Goal: Task Accomplishment & Management: Manage account settings

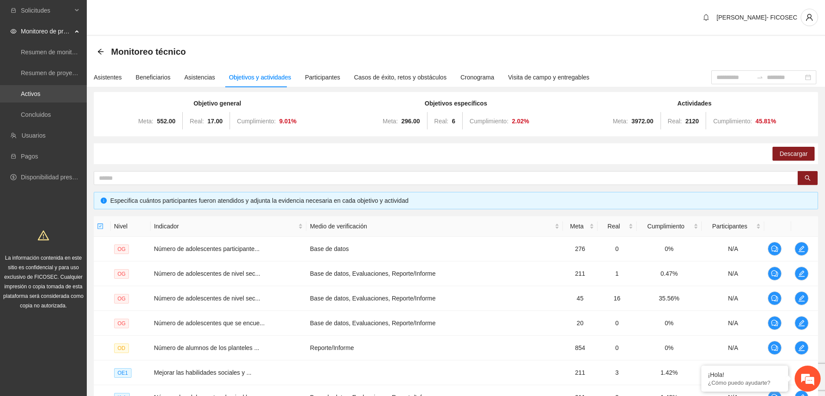
click at [40, 91] on link "Activos" at bounding box center [31, 93] width 20 height 7
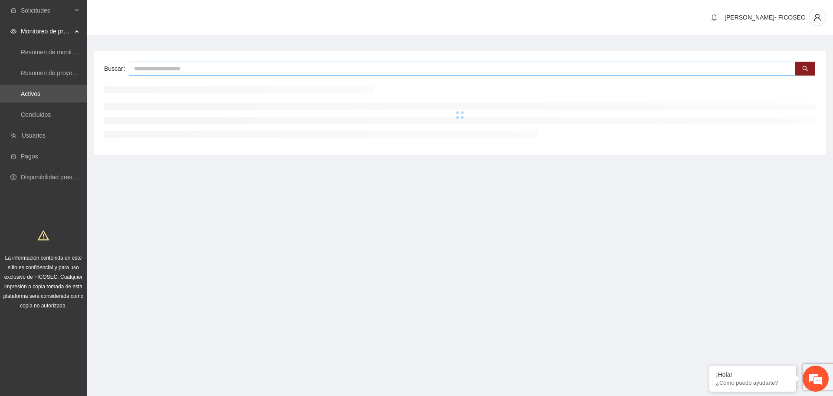
click at [288, 69] on input "text" at bounding box center [462, 69] width 667 height 14
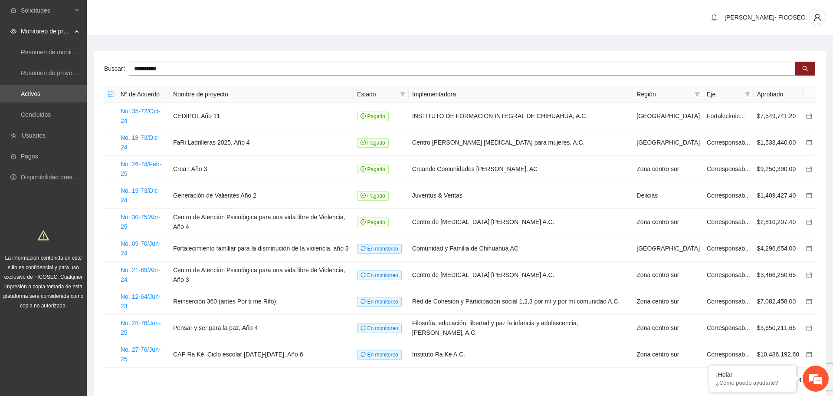
type input "**********"
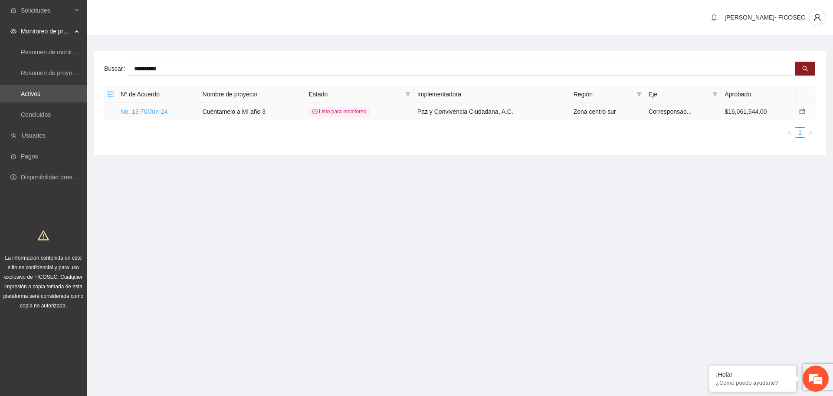
click at [152, 114] on link "No. 13-70/Jun-24" at bounding box center [144, 111] width 47 height 7
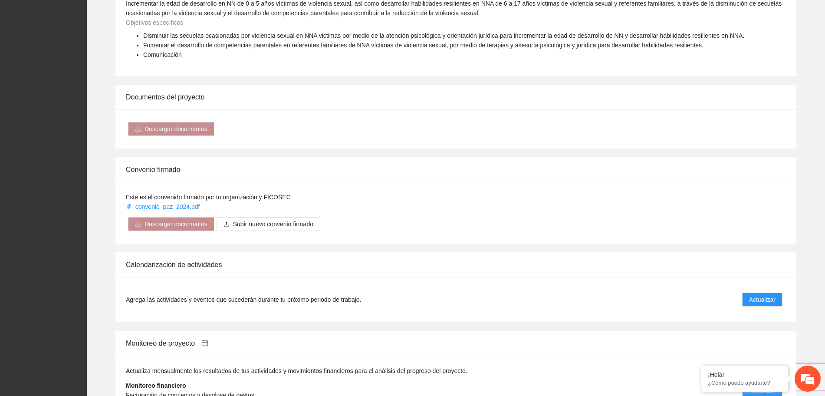
scroll to position [705, 0]
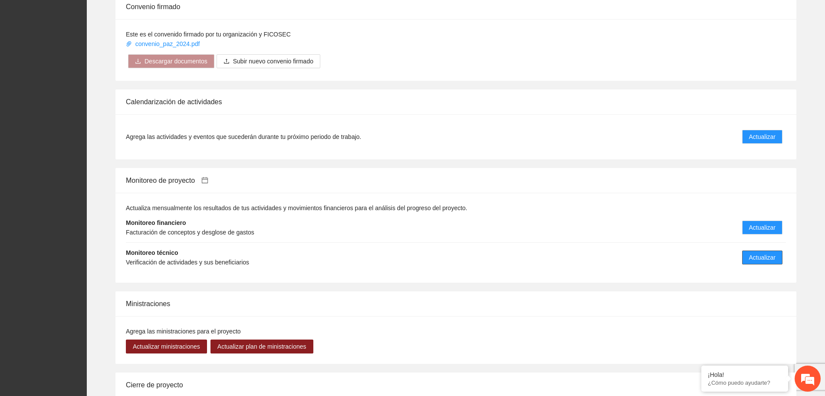
click at [760, 252] on span "Actualizar" at bounding box center [762, 257] width 26 height 10
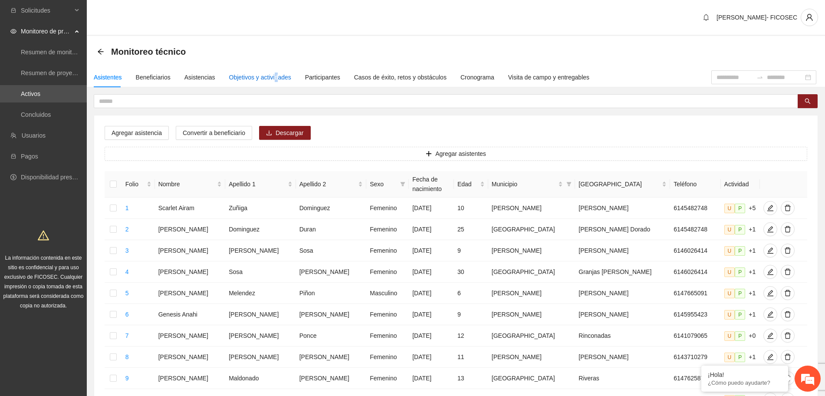
click at [275, 79] on div "Objetivos y actividades" at bounding box center [260, 77] width 62 height 10
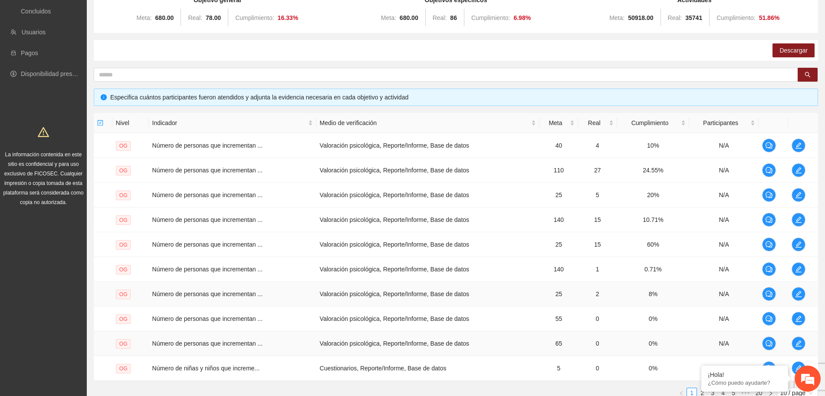
scroll to position [171, 0]
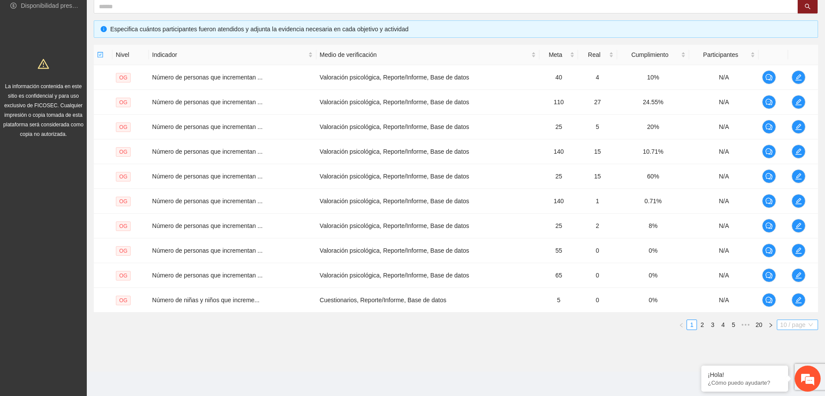
click at [784, 321] on span "10 / page" at bounding box center [797, 325] width 34 height 10
click at [793, 386] on div "100 / page" at bounding box center [797, 382] width 31 height 10
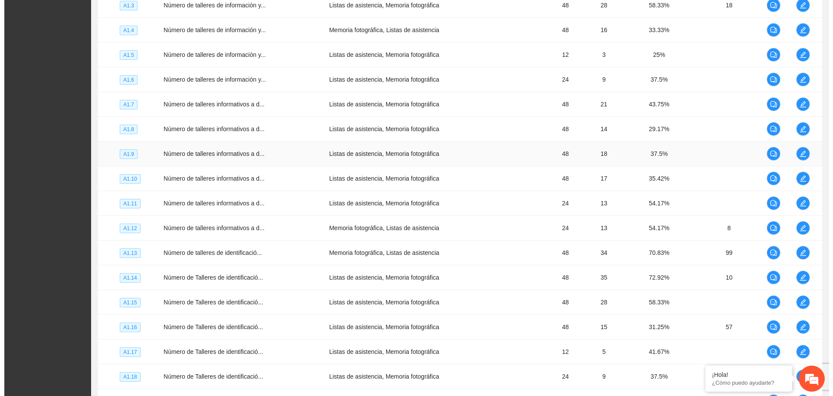
scroll to position [1256, 0]
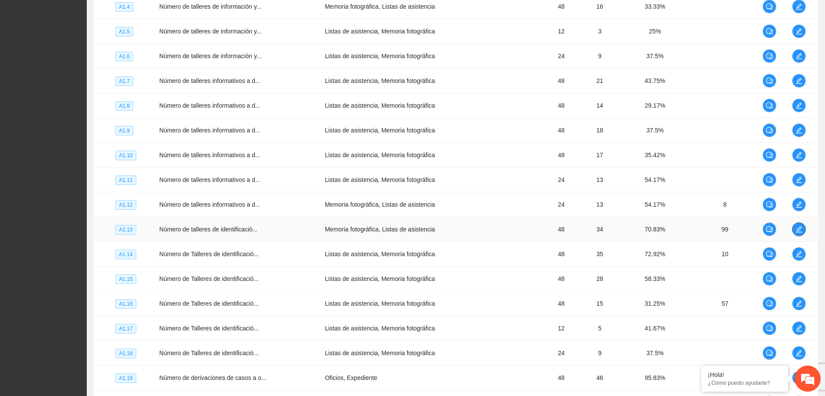
click at [796, 229] on icon "edit" at bounding box center [798, 229] width 7 height 7
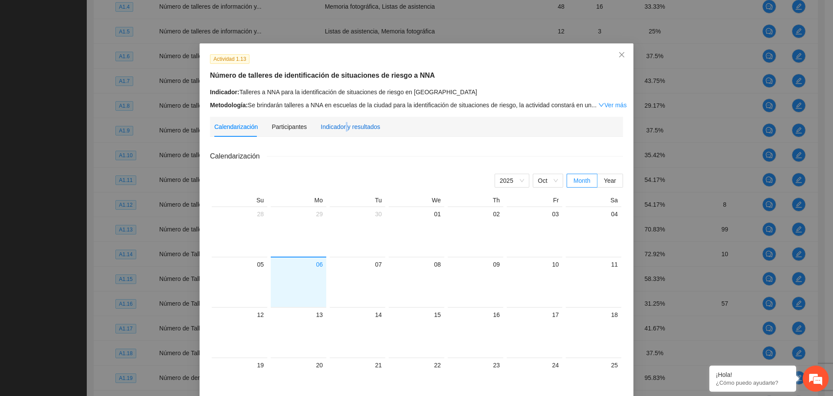
drag, startPoint x: 341, startPoint y: 130, endPoint x: 338, endPoint y: 125, distance: 5.6
click at [339, 126] on div "Indicador y resultados" at bounding box center [350, 127] width 59 height 10
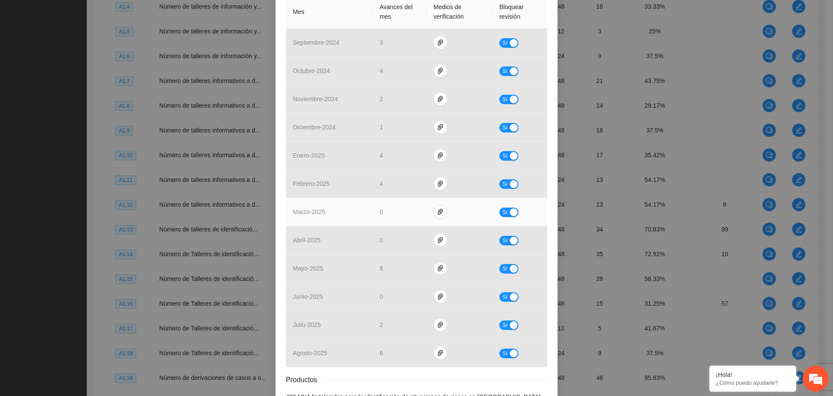
scroll to position [262, 0]
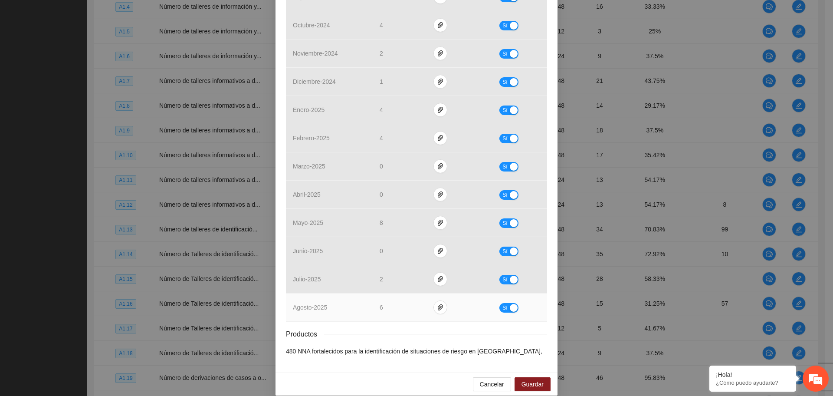
click at [510, 304] on div "button" at bounding box center [514, 308] width 8 height 8
click at [531, 379] on span "Guardar" at bounding box center [532, 384] width 22 height 10
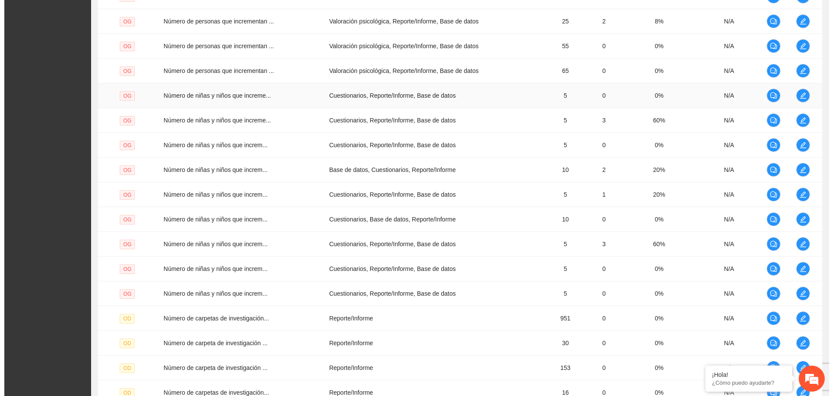
scroll to position [0, 0]
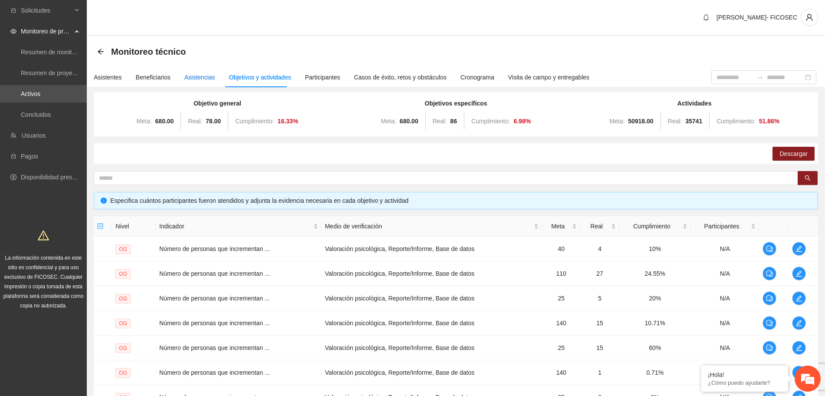
click at [190, 76] on div "Asistencias" at bounding box center [199, 77] width 31 height 10
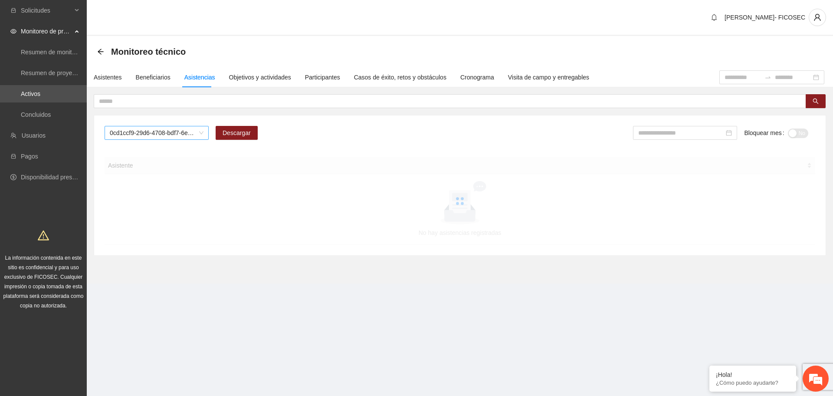
click at [189, 129] on span "0cd1ccf9-29d6-4708-bdf7-6e91457c8cf1" at bounding box center [157, 132] width 94 height 13
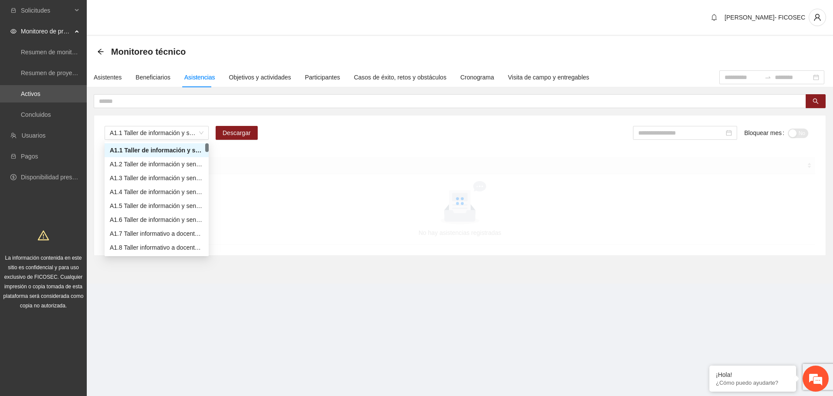
click at [235, 117] on div "A1.1 Taller de información y sensibilización sobre violencia sexual infantil pa…" at bounding box center [459, 185] width 731 height 140
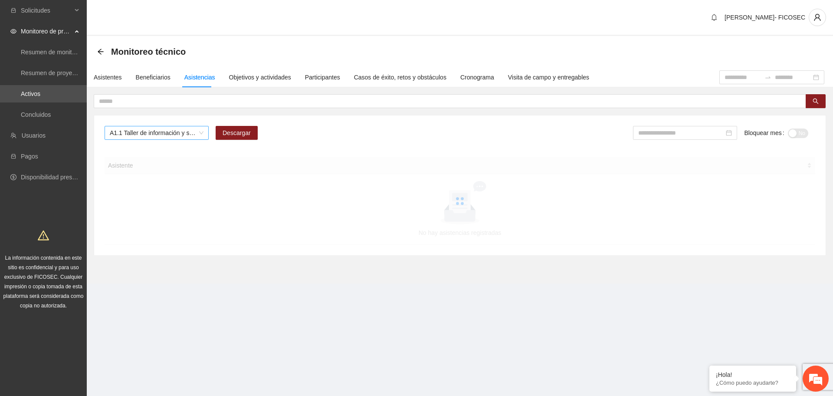
click at [185, 136] on span "A1.1 Taller de información y sensibilización sobre violencia sexual infantil pa…" at bounding box center [157, 132] width 94 height 13
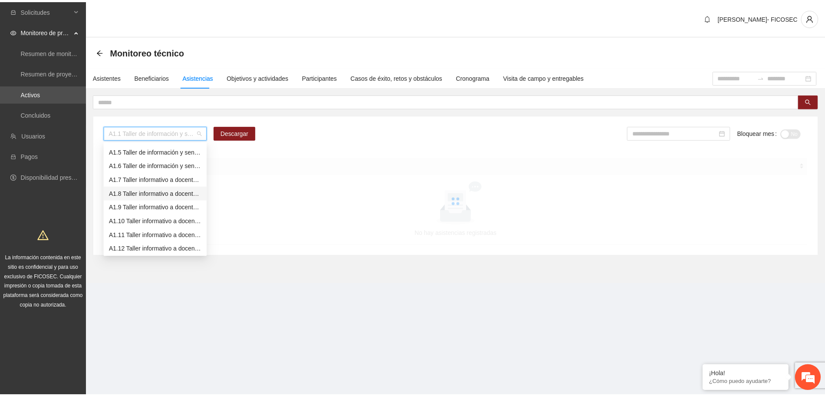
scroll to position [108, 0]
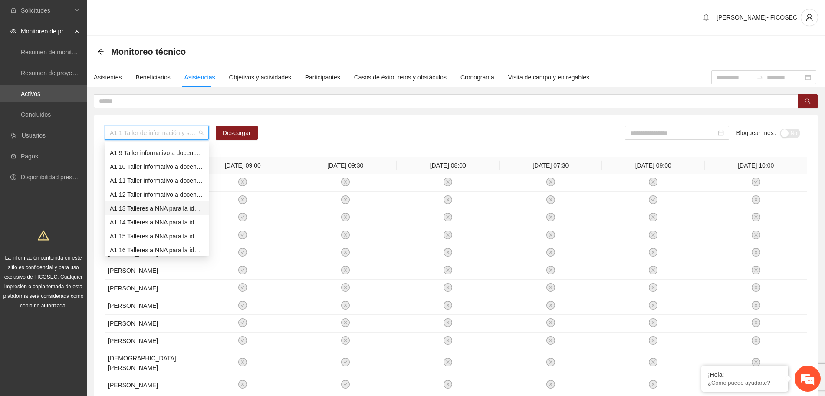
click at [149, 207] on div "A1.13 Talleres a NNA para la identificación de situaciones de riesgo en [GEOGRA…" at bounding box center [157, 208] width 94 height 10
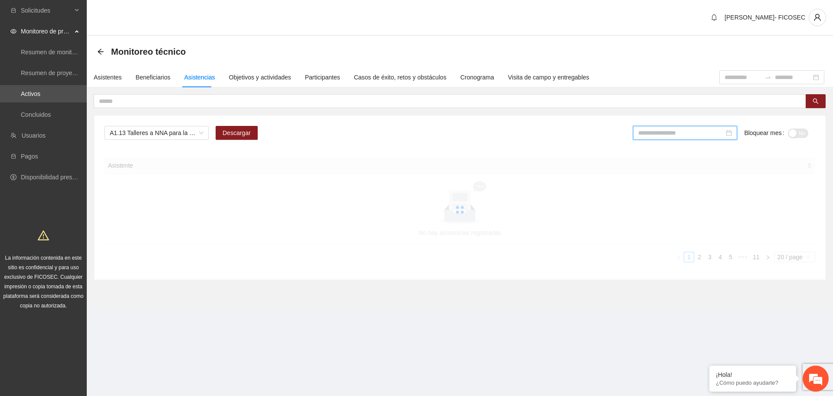
click at [695, 135] on input at bounding box center [681, 133] width 86 height 10
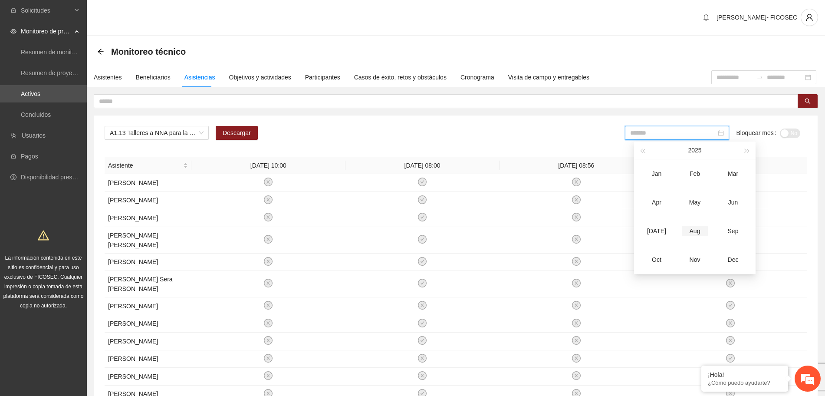
click at [700, 233] on div "Aug" at bounding box center [695, 231] width 26 height 10
type input "*******"
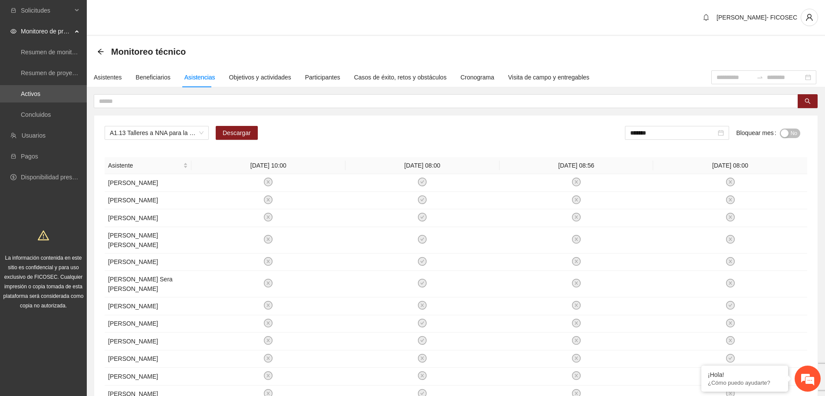
click at [555, 129] on div "A1.13 Talleres a NNA para la identificación de situaciones de riesgo en Chihuah…" at bounding box center [456, 136] width 702 height 21
click at [40, 90] on link "Activos" at bounding box center [31, 93] width 20 height 7
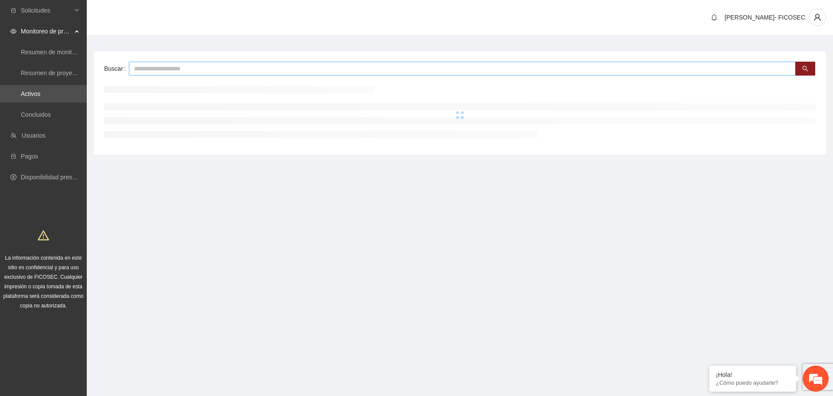
click at [179, 65] on input "text" at bounding box center [462, 69] width 667 height 14
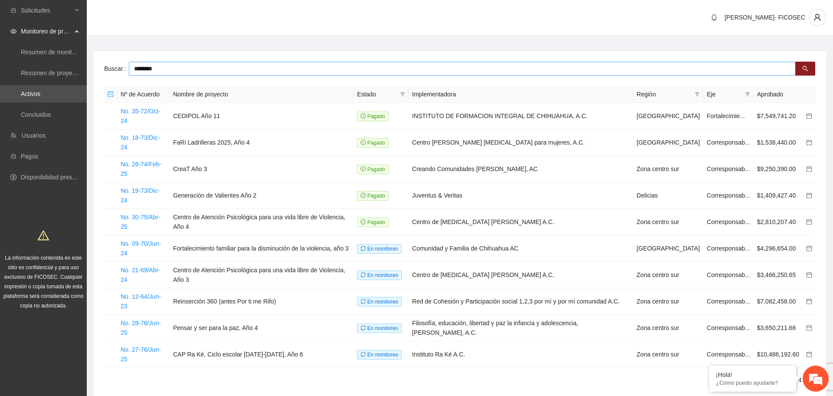
type input "********"
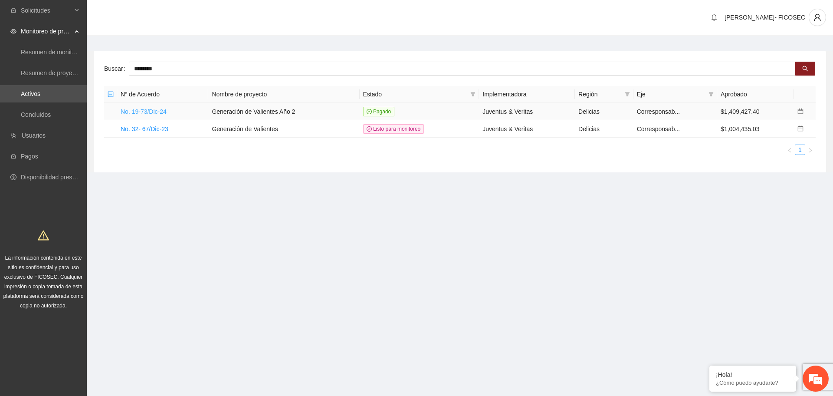
click at [142, 110] on link "No. 19-73/Dic-24" at bounding box center [144, 111] width 46 height 7
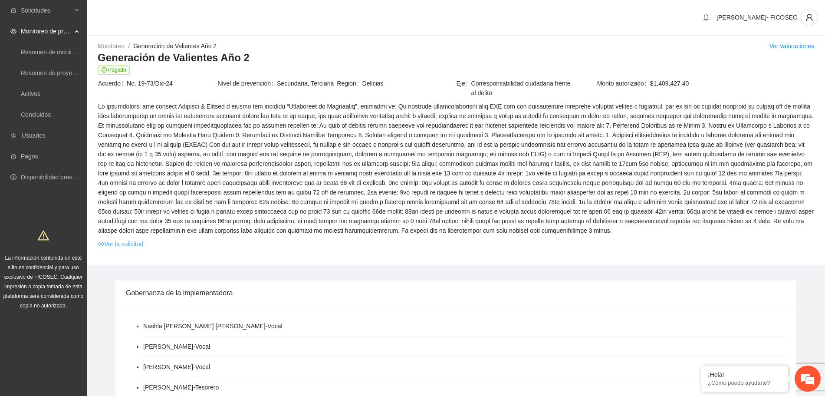
click at [136, 240] on link "Ver la solicitud" at bounding box center [120, 244] width 45 height 10
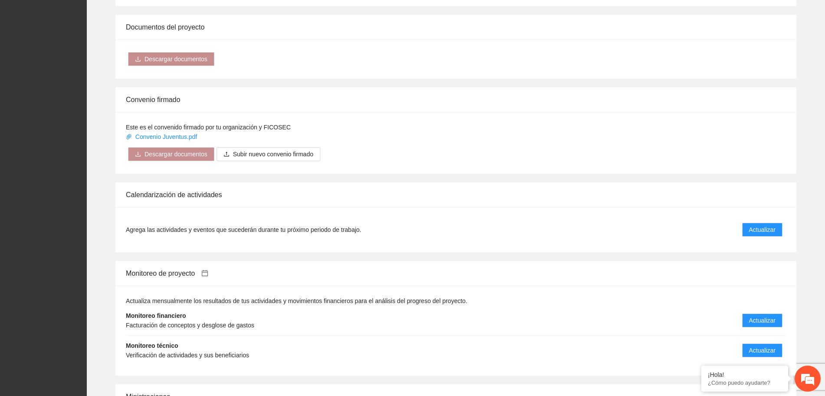
scroll to position [805, 0]
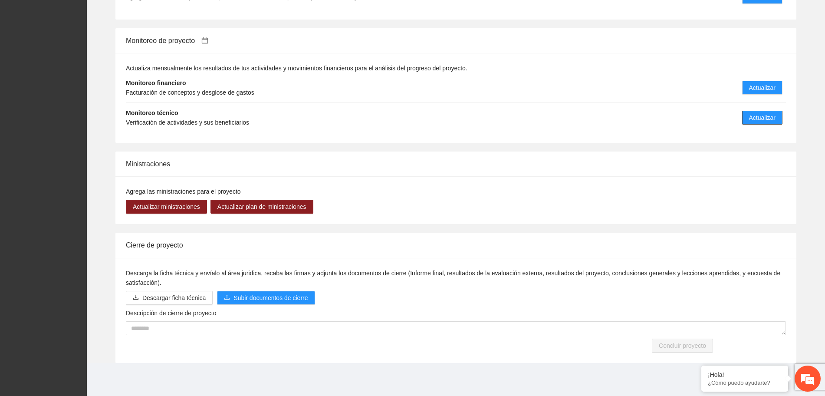
click at [759, 121] on span "Actualizar" at bounding box center [762, 118] width 26 height 10
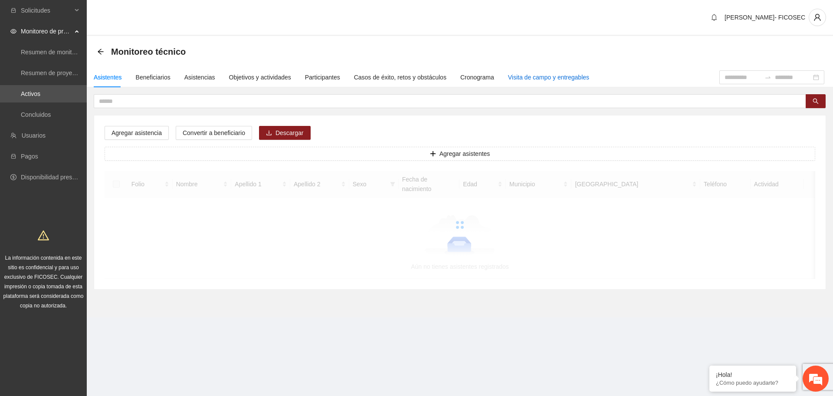
click at [527, 77] on div "Visita de campo y entregables" at bounding box center [548, 77] width 81 height 10
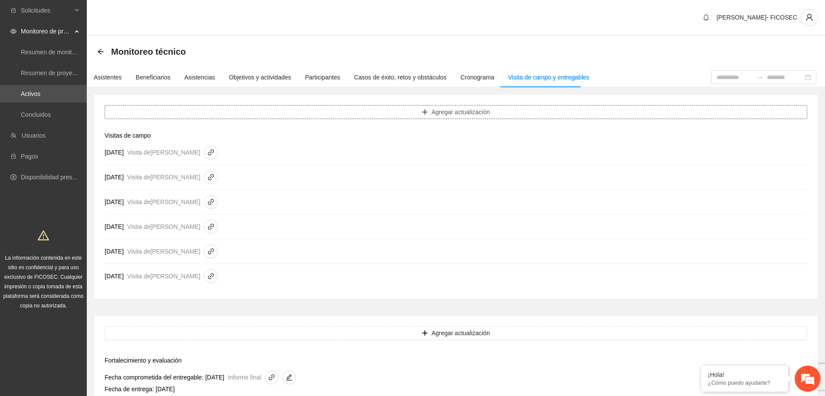
click at [320, 110] on button "Agregar actualización" at bounding box center [456, 112] width 702 height 14
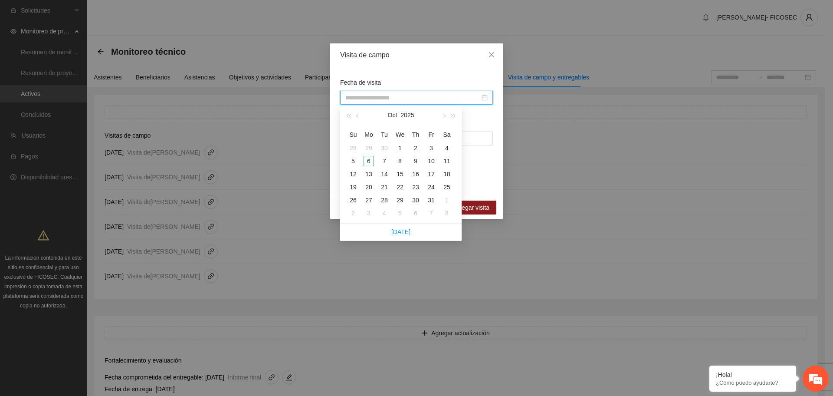
click at [354, 100] on input "Fecha de visita" at bounding box center [412, 98] width 134 height 10
type input "**********"
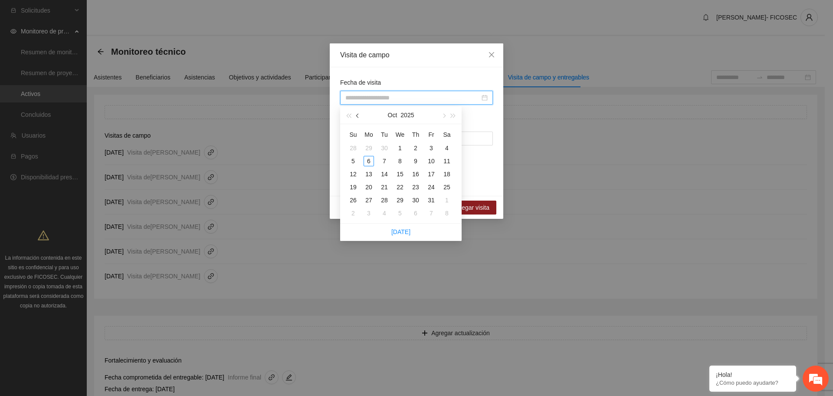
click at [358, 115] on span "button" at bounding box center [358, 116] width 4 height 4
type input "**********"
click at [400, 173] on div "17" at bounding box center [400, 174] width 10 height 10
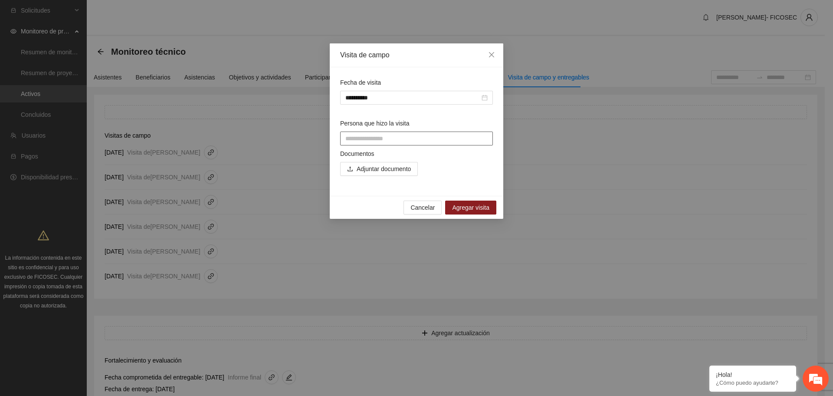
click at [389, 137] on input "Persona que hizo la visita" at bounding box center [416, 138] width 153 height 14
type input "**********"
click at [400, 170] on span "Adjuntar documento" at bounding box center [384, 169] width 54 height 10
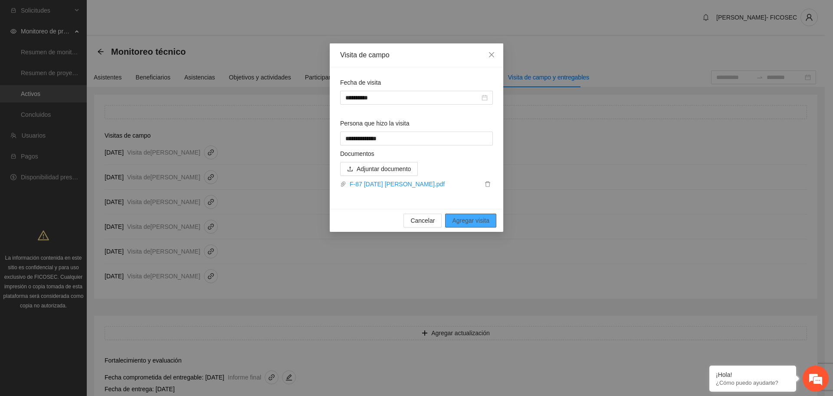
click at [484, 219] on span "Agregar visita" at bounding box center [470, 221] width 37 height 10
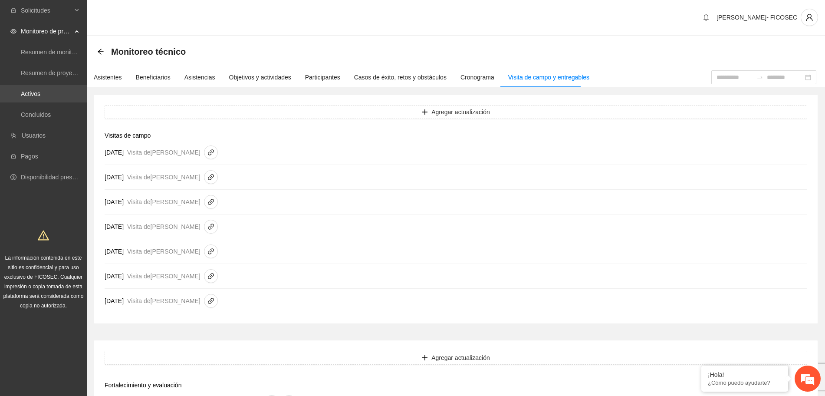
click at [40, 94] on link "Activos" at bounding box center [31, 93] width 20 height 7
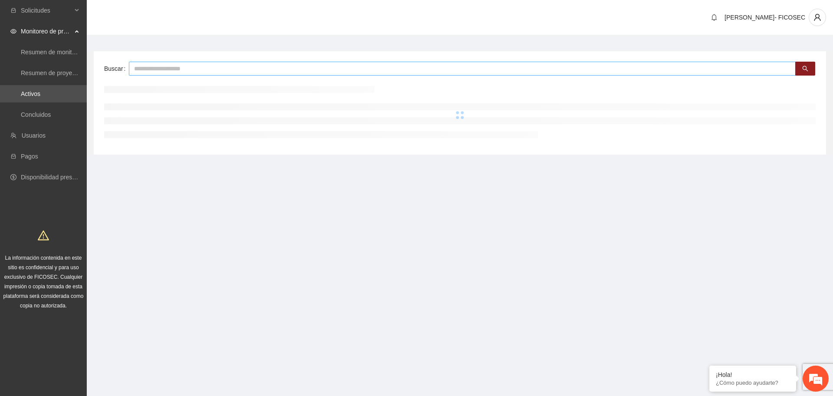
click at [188, 71] on input "text" at bounding box center [462, 69] width 667 height 14
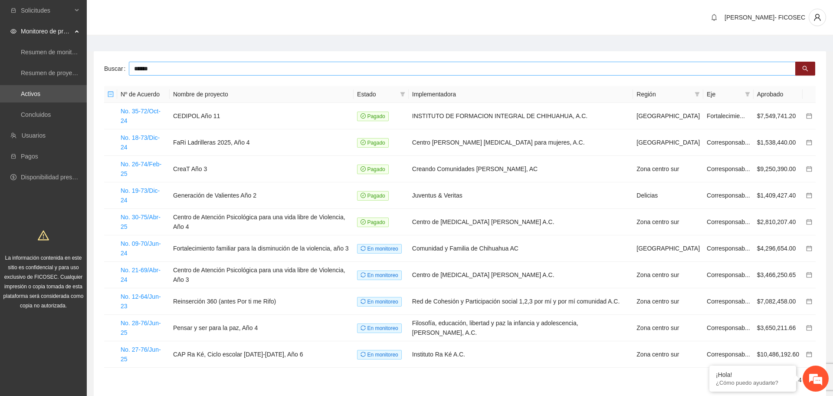
type input "******"
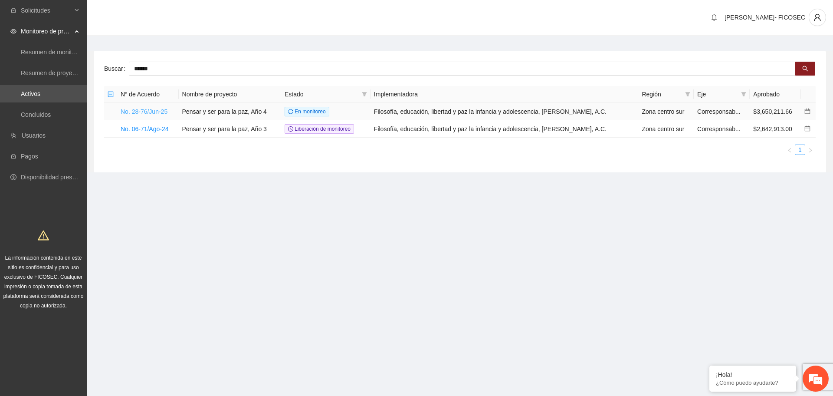
click at [155, 110] on link "No. 28-76/Jun-25" at bounding box center [144, 111] width 47 height 7
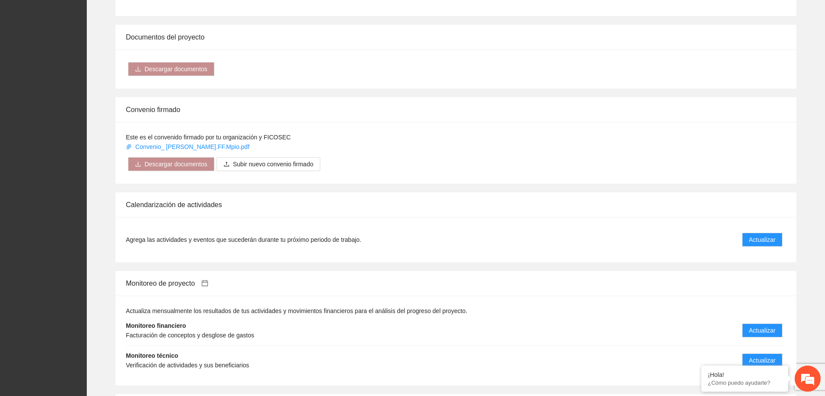
scroll to position [596, 0]
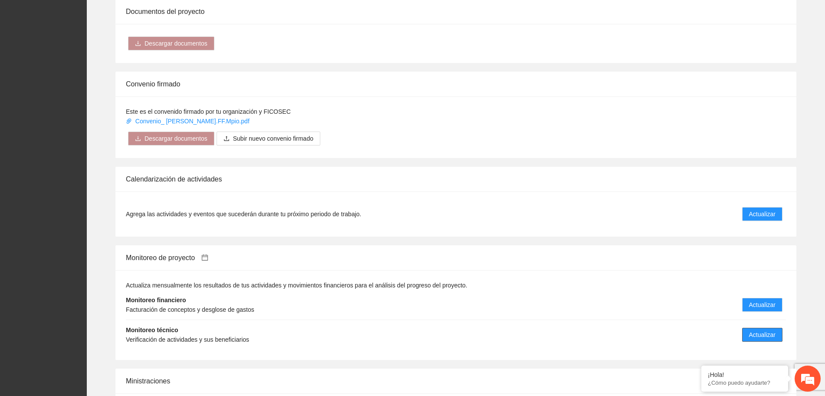
click at [751, 330] on span "Actualizar" at bounding box center [762, 335] width 26 height 10
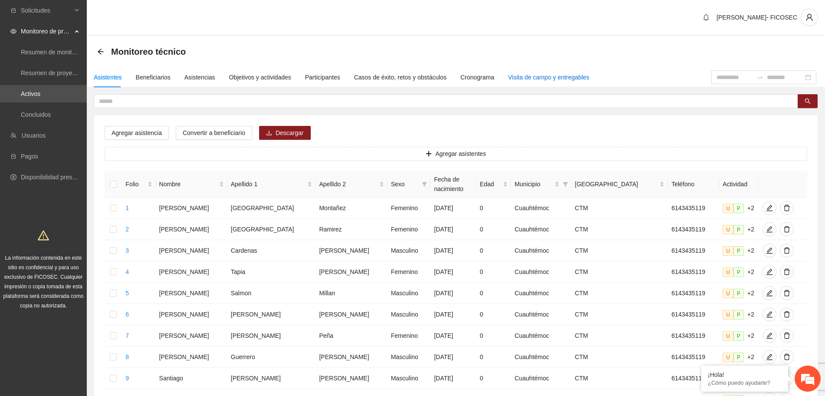
click at [565, 80] on div "Visita de campo y entregables" at bounding box center [548, 77] width 81 height 10
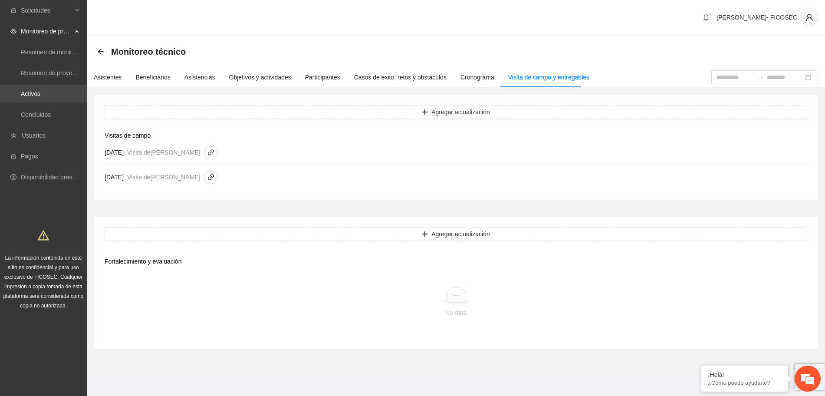
drag, startPoint x: 44, startPoint y: 95, endPoint x: 86, endPoint y: 120, distance: 48.7
click at [40, 96] on link "Activos" at bounding box center [31, 93] width 20 height 7
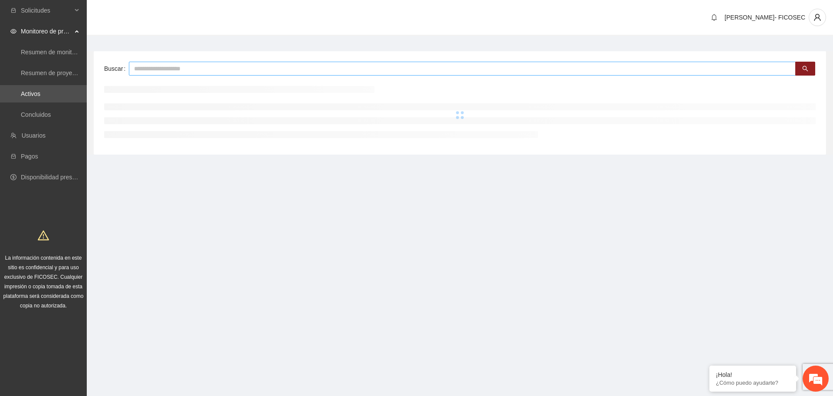
click at [200, 69] on input "text" at bounding box center [462, 69] width 667 height 14
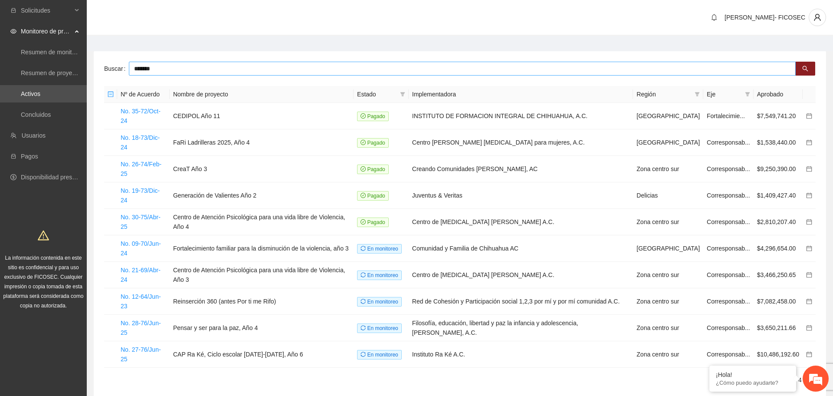
drag, startPoint x: 155, startPoint y: 67, endPoint x: 108, endPoint y: 84, distance: 50.0
click at [108, 84] on div "Buscar ****** Nº de Acuerdo Nombre de proyecto Estado Implementadora Región Eje…" at bounding box center [460, 226] width 732 height 351
click at [159, 72] on input "******" at bounding box center [462, 69] width 667 height 14
type input "******"
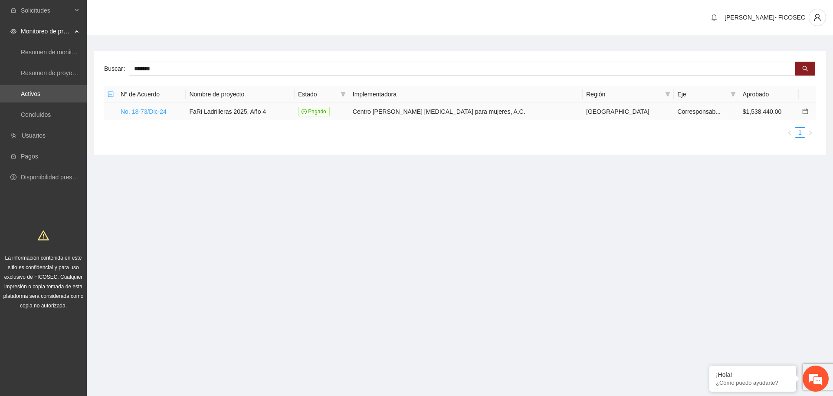
click at [143, 109] on link "No. 18-73/Dic-24" at bounding box center [144, 111] width 46 height 7
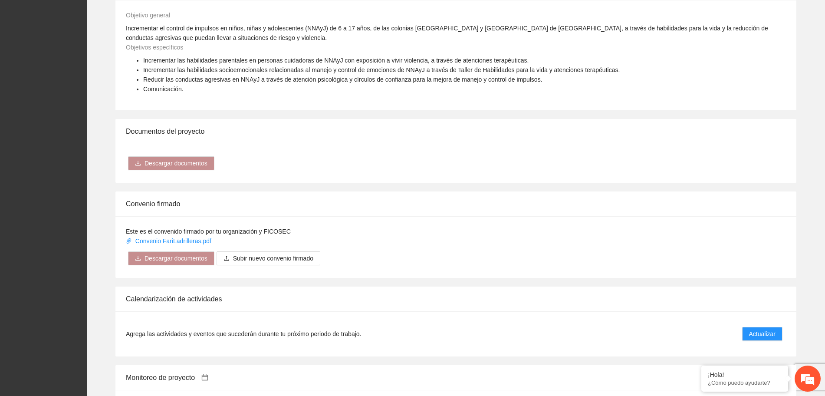
scroll to position [651, 0]
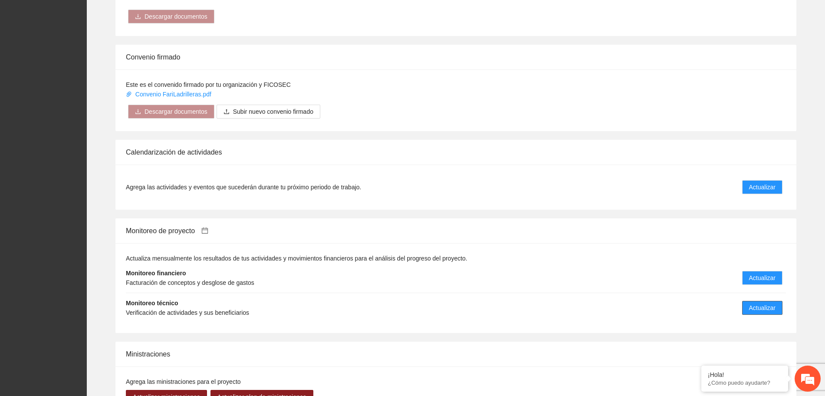
click at [744, 301] on button "Actualizar" at bounding box center [762, 308] width 40 height 14
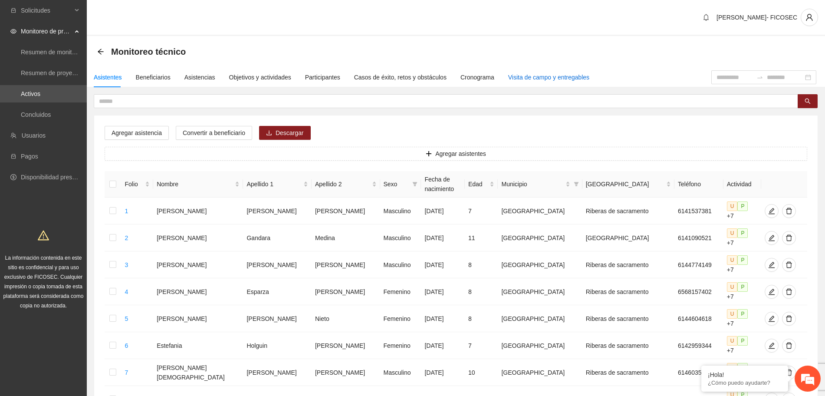
click at [522, 75] on div "Visita de campo y entregables" at bounding box center [548, 77] width 81 height 10
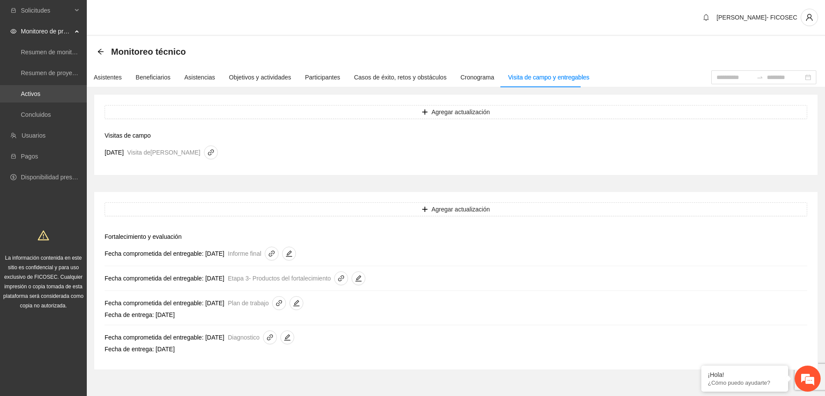
click at [40, 94] on link "Activos" at bounding box center [31, 93] width 20 height 7
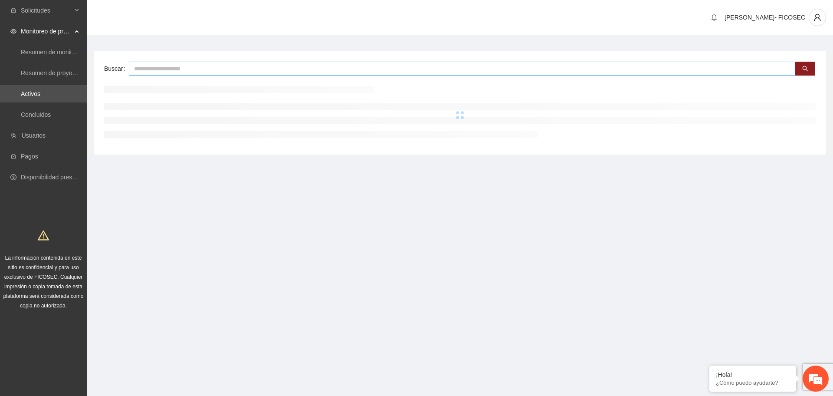
click at [158, 68] on input "text" at bounding box center [462, 69] width 667 height 14
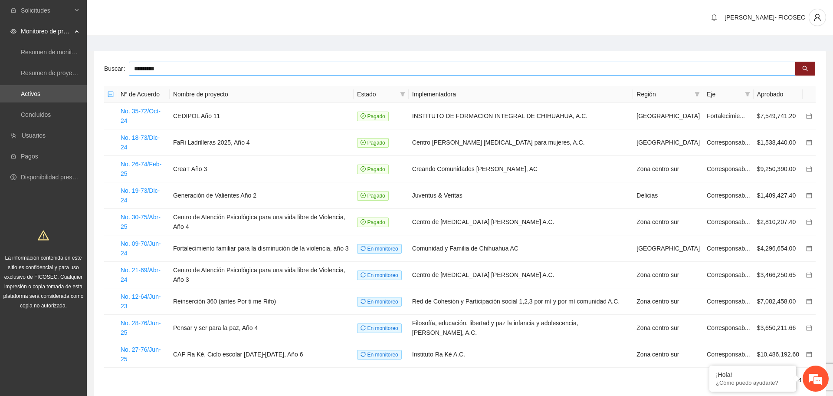
type input "*********"
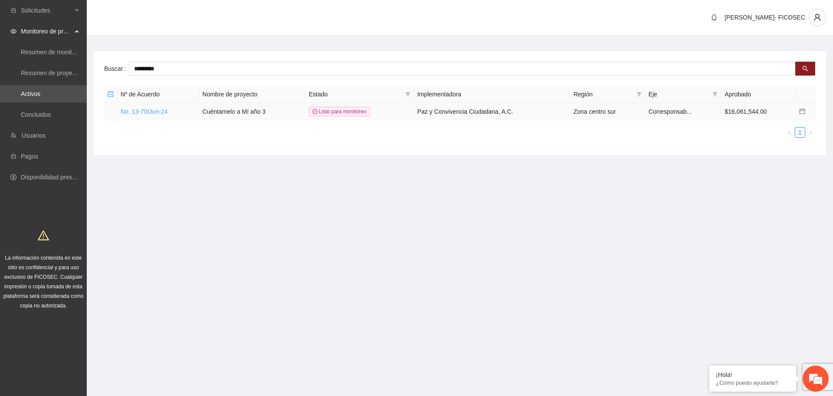
click at [161, 110] on link "No. 13-70/Jun-24" at bounding box center [144, 111] width 47 height 7
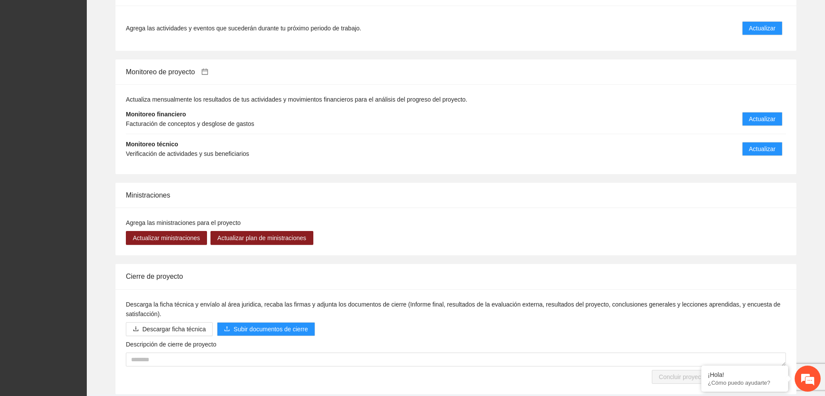
scroll to position [672, 0]
